Goal: Task Accomplishment & Management: Manage account settings

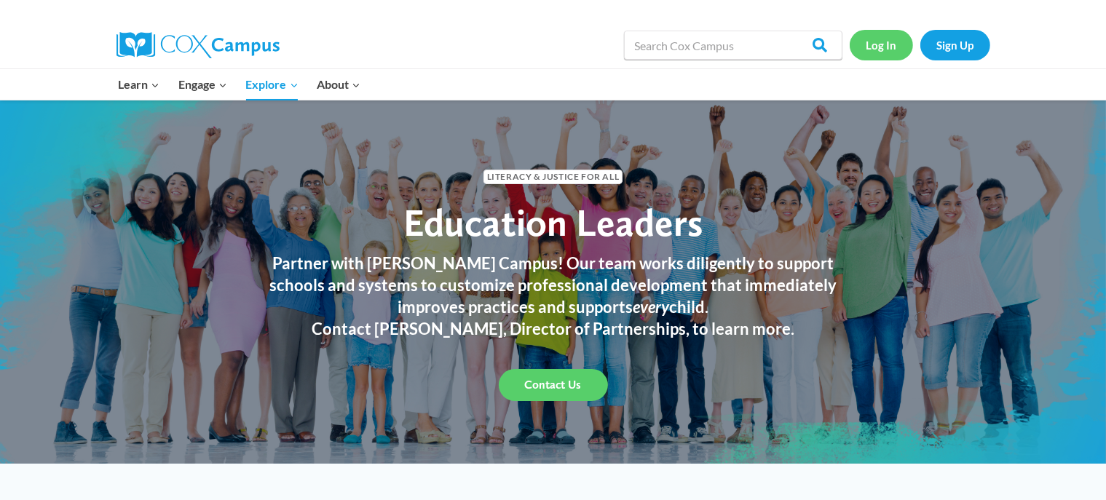
click at [886, 40] on link "Log In" at bounding box center [881, 45] width 63 height 30
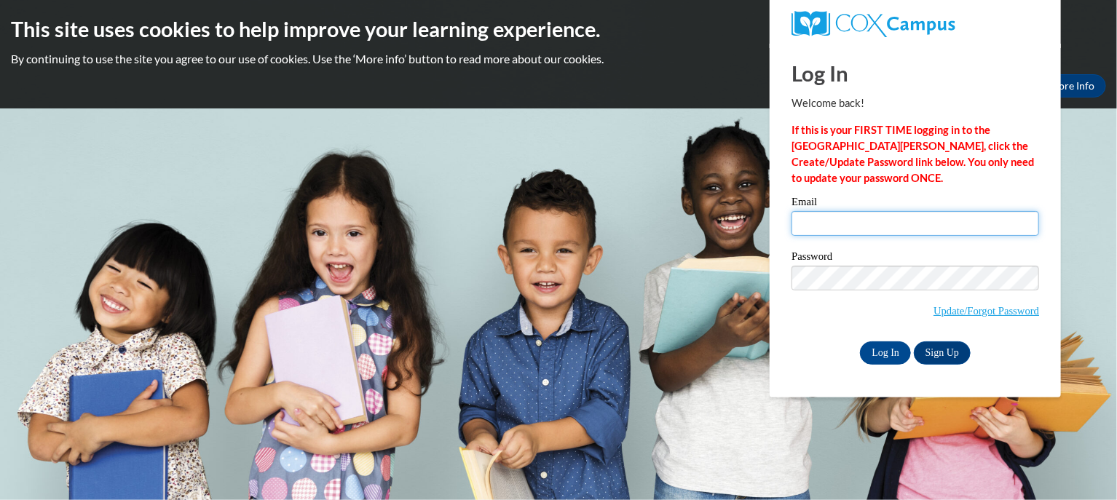
type input "bsanchez@kusd.edu"
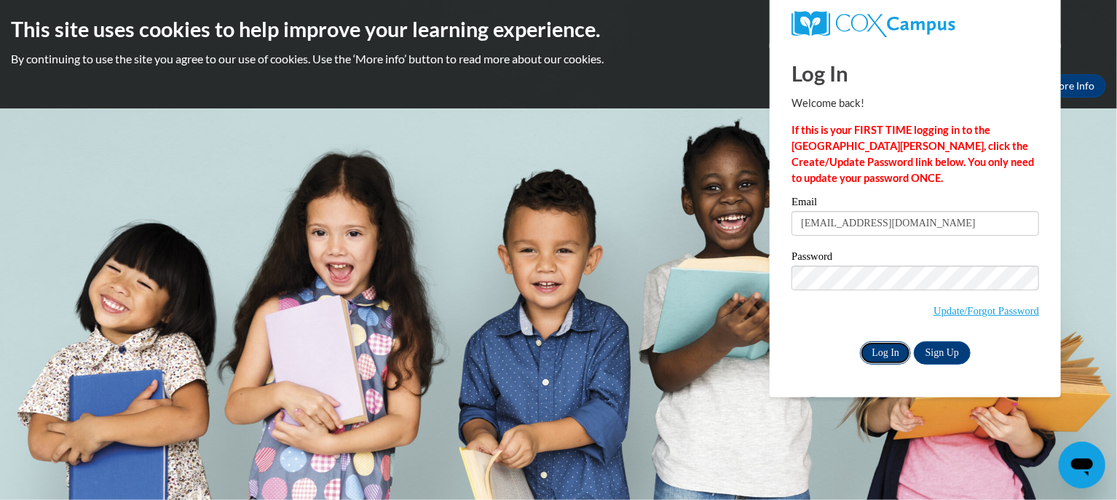
click at [891, 352] on input "Log In" at bounding box center [885, 352] width 51 height 23
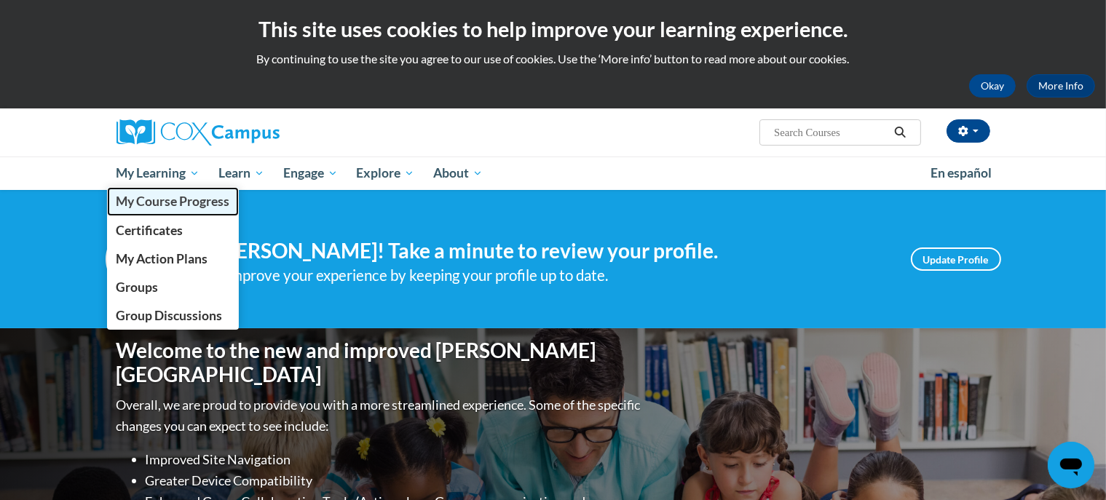
click at [179, 199] on span "My Course Progress" at bounding box center [173, 201] width 114 height 15
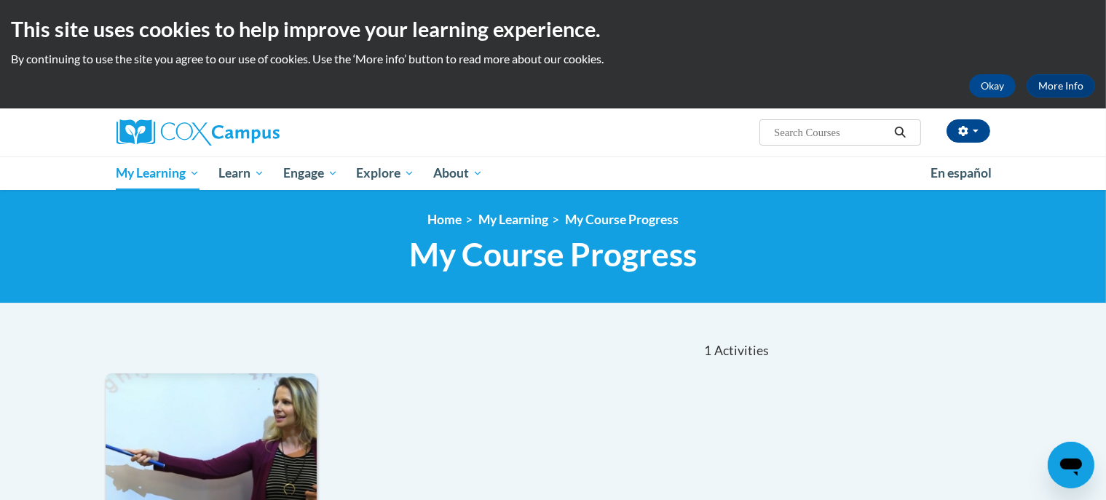
click at [700, 74] on div "This site uses cookies to help improve your learning experience. By continuing …" at bounding box center [553, 54] width 1106 height 108
